Goal: Find specific page/section: Find specific page/section

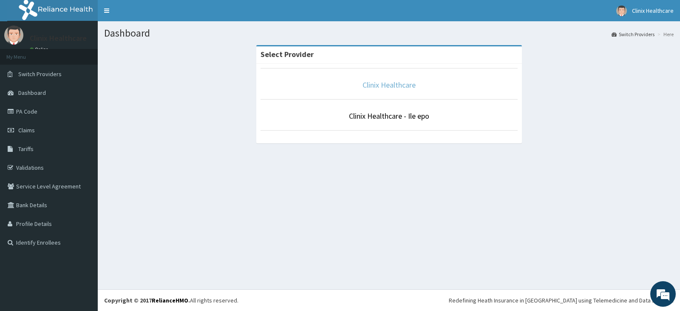
click at [389, 82] on link "Clinix Healthcare" at bounding box center [389, 85] width 53 height 10
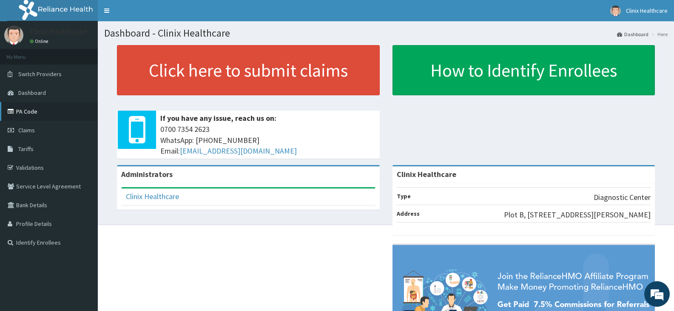
click at [56, 108] on link "PA Code" at bounding box center [49, 111] width 98 height 19
